Goal: Ask a question

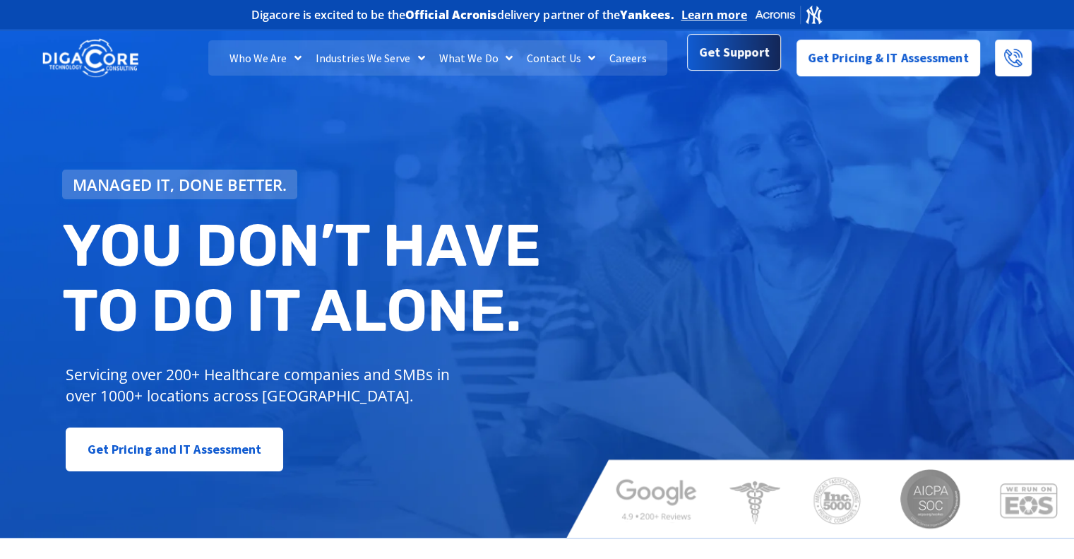
click at [743, 63] on span "Get Support" at bounding box center [734, 52] width 71 height 28
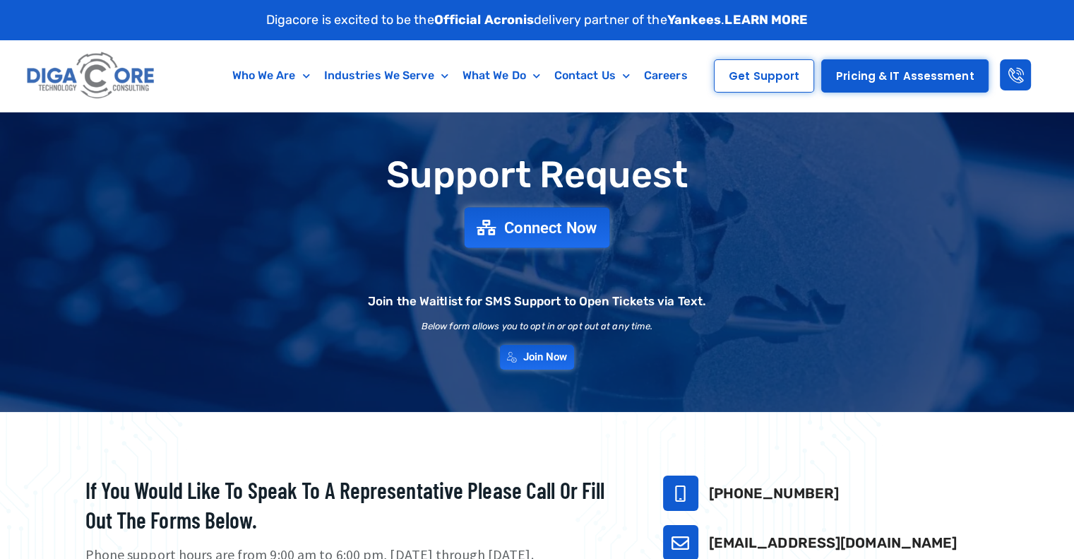
click at [561, 232] on span "Connect Now" at bounding box center [550, 228] width 93 height 16
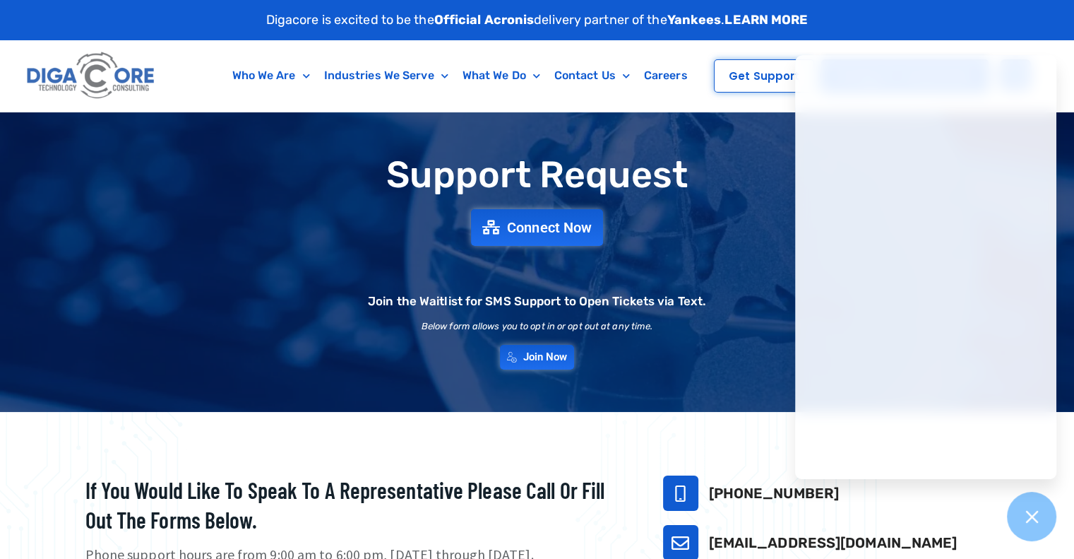
click at [894, 4] on div "Digacore is excited to be the Official Acronis delivery partner of the Yankees …" at bounding box center [537, 20] width 918 height 40
click at [757, 180] on h1 "Support Request" at bounding box center [537, 175] width 975 height 40
click at [544, 359] on span "Join Now" at bounding box center [546, 357] width 49 height 12
click at [591, 225] on span "Connect Now" at bounding box center [550, 228] width 93 height 16
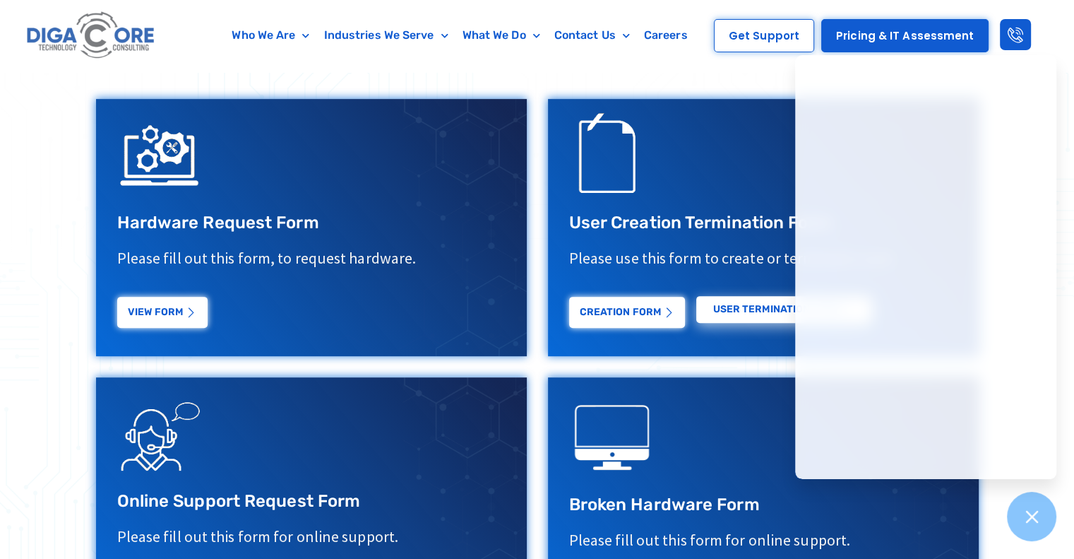
scroll to position [494, 0]
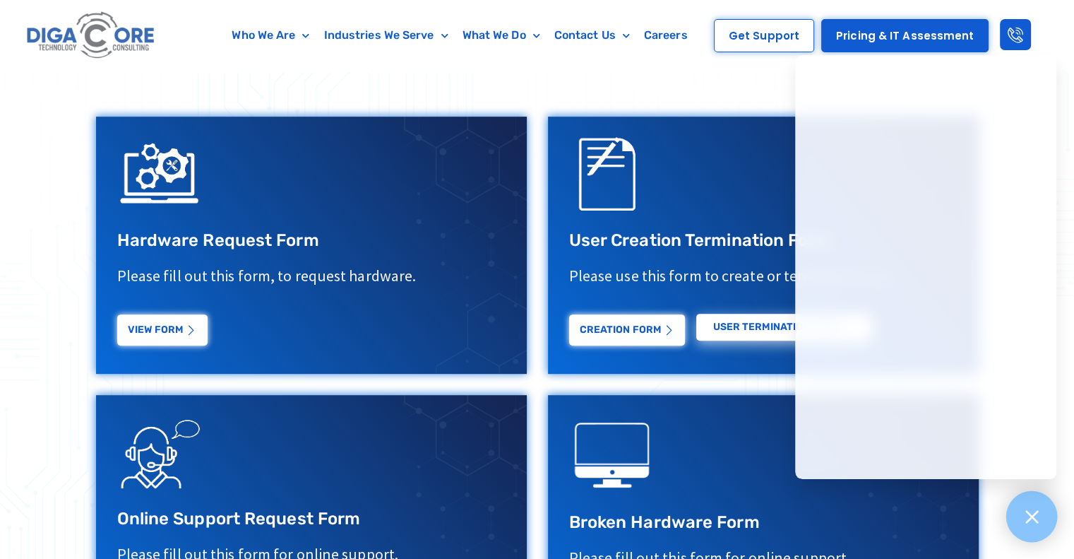
click at [1036, 513] on icon at bounding box center [1032, 516] width 18 height 18
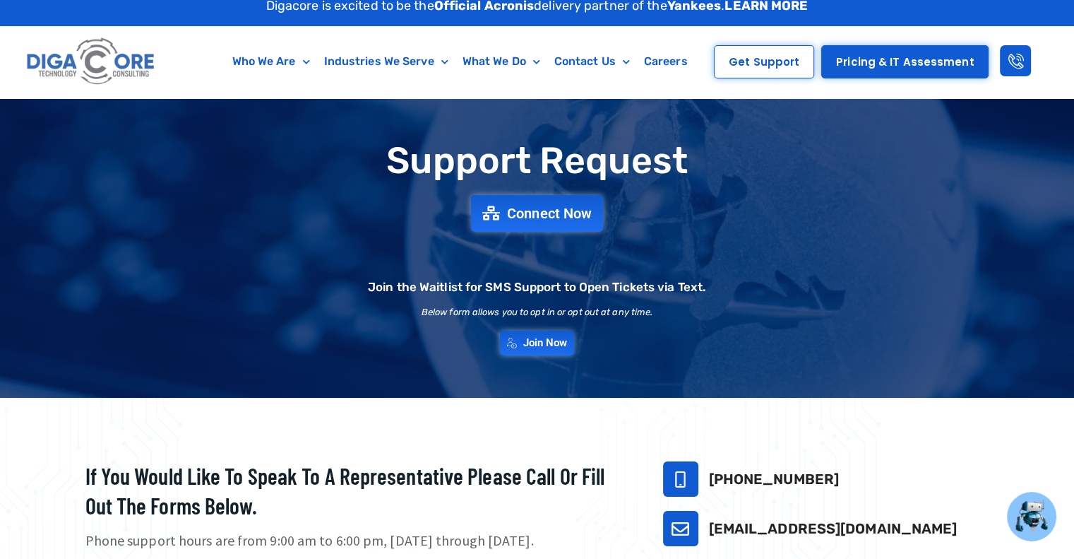
scroll to position [0, 0]
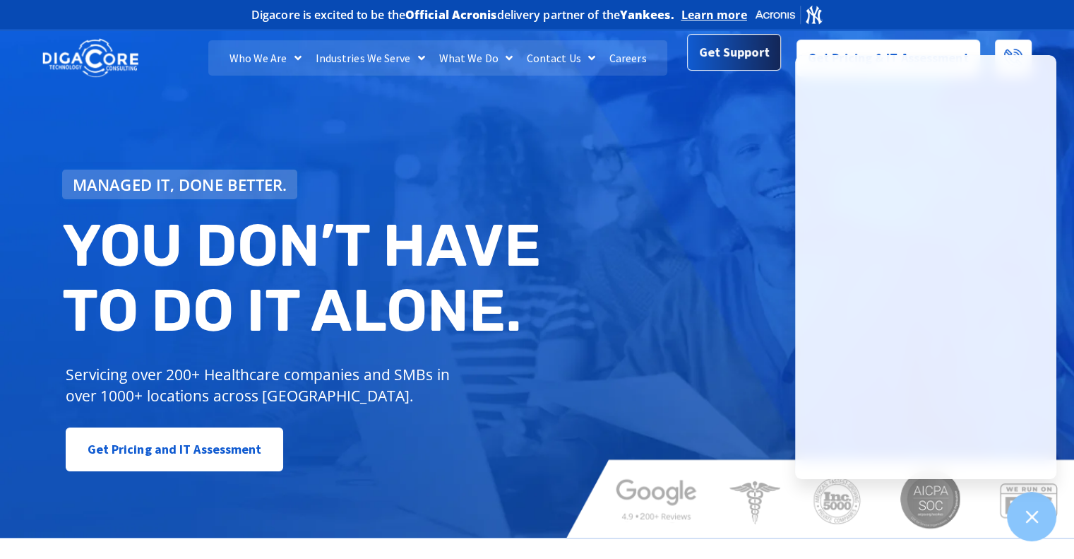
click at [725, 47] on span "Get Support" at bounding box center [734, 52] width 71 height 28
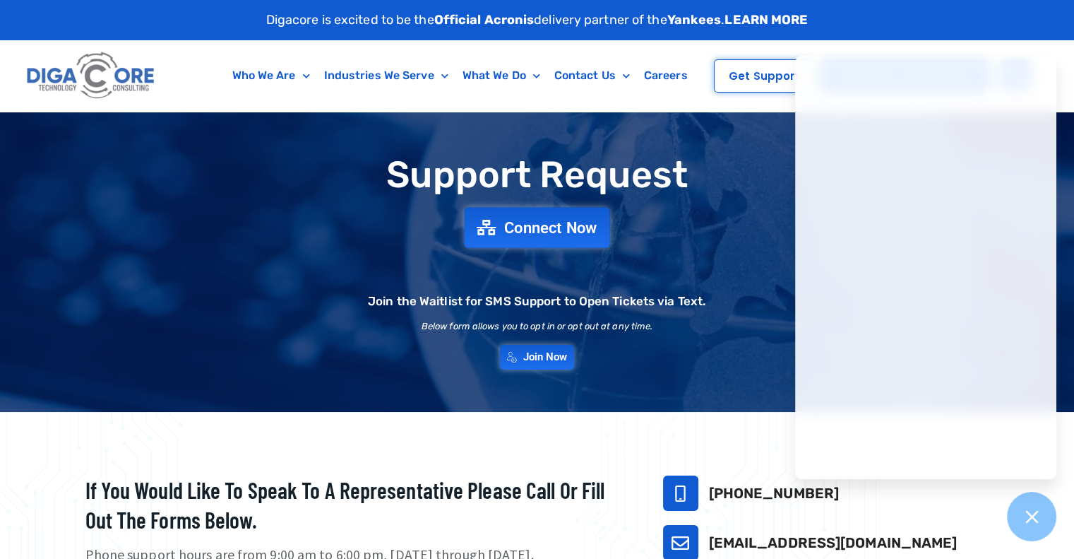
click at [550, 225] on span "Connect Now" at bounding box center [550, 228] width 93 height 16
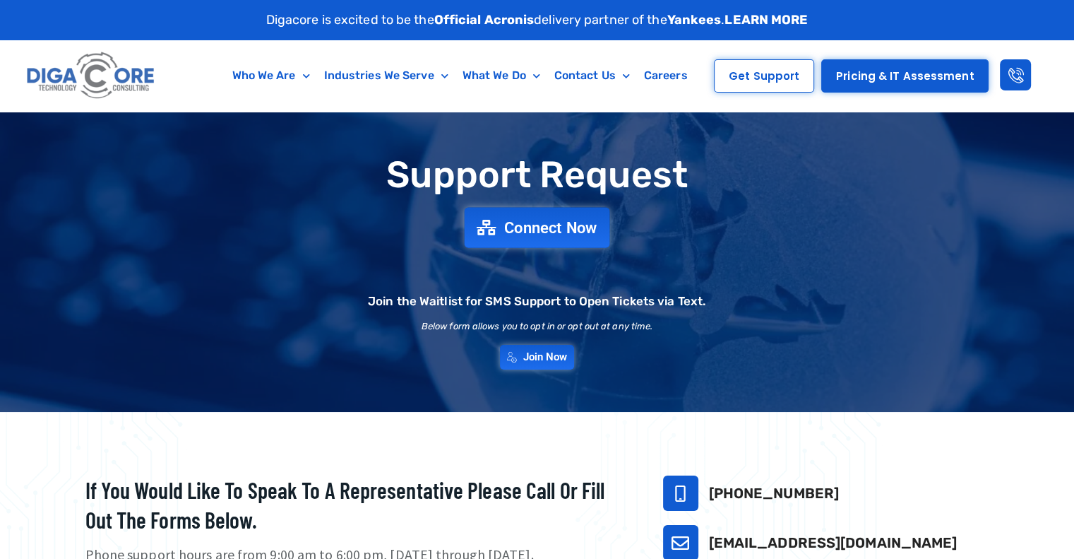
click at [572, 227] on span "Connect Now" at bounding box center [550, 228] width 93 height 16
